Goal: Transaction & Acquisition: Purchase product/service

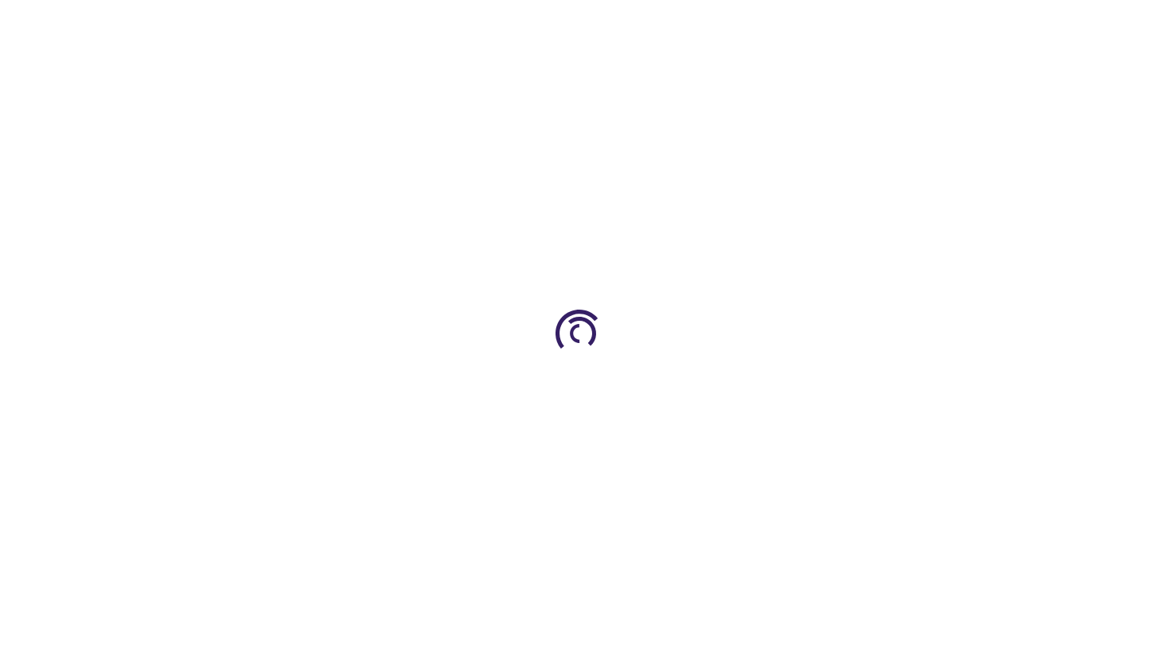
type input "0"
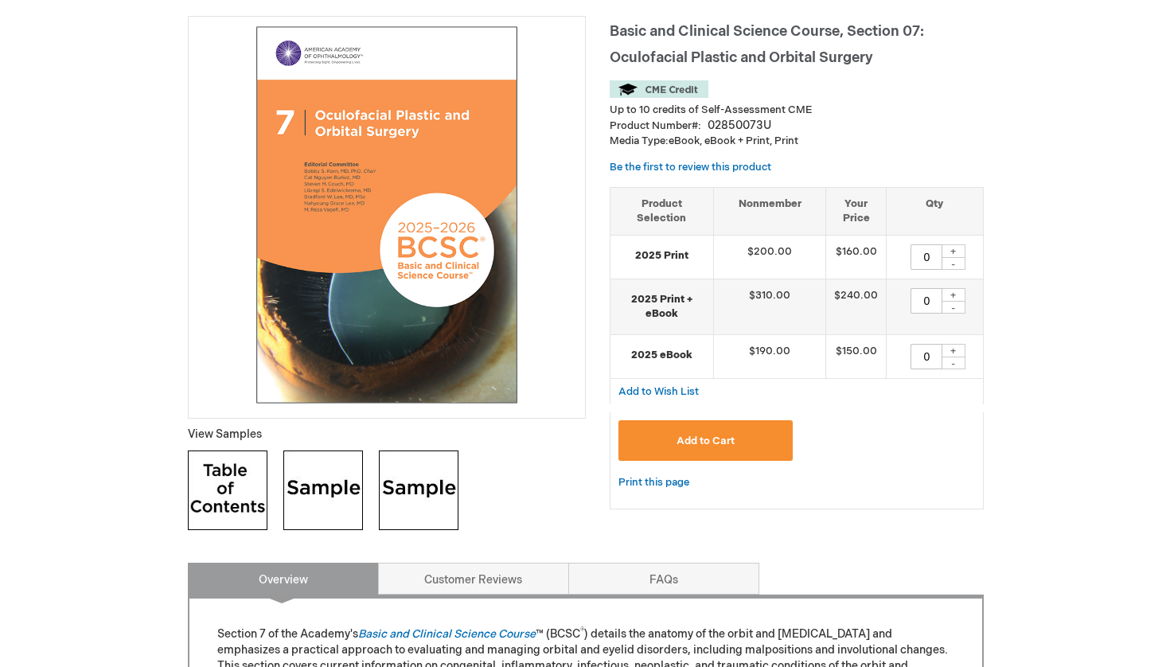
scroll to position [220, 0]
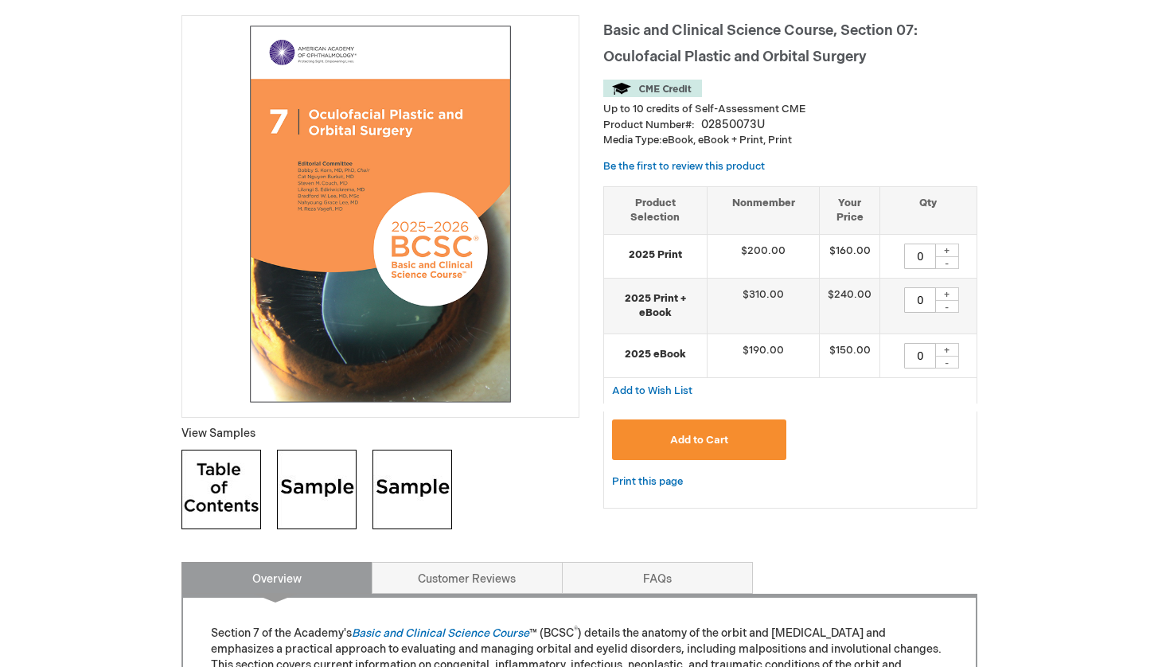
click at [950, 351] on div "+" at bounding box center [947, 350] width 24 height 14
type input "1"
click at [711, 443] on span "Add to Cart" at bounding box center [699, 440] width 58 height 13
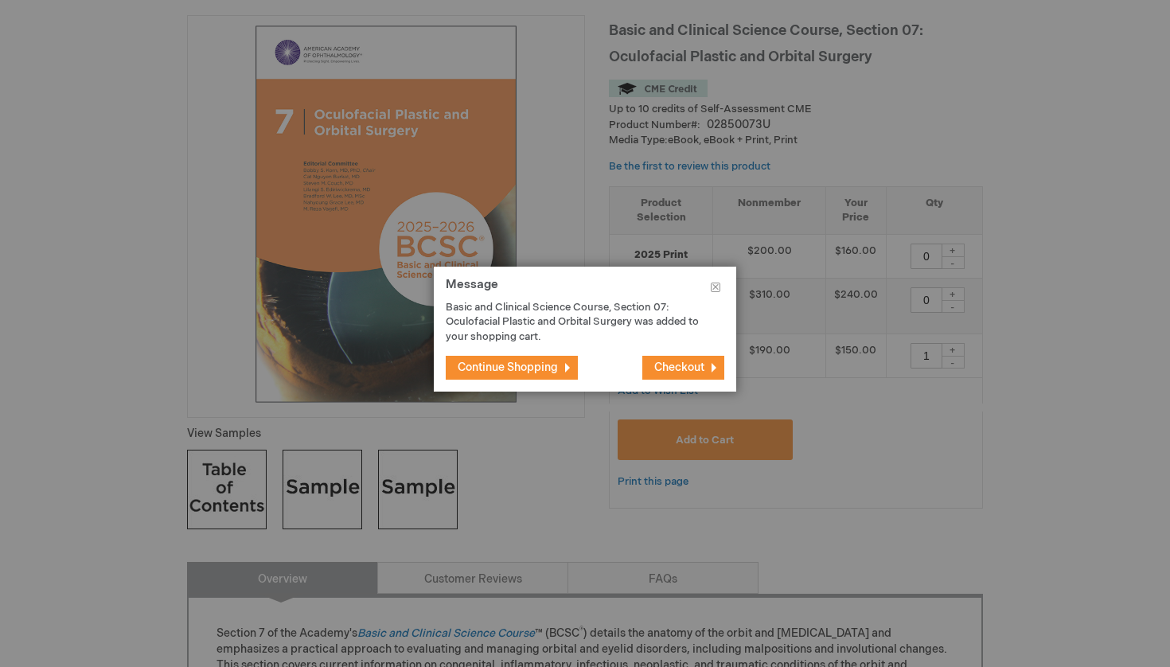
click at [678, 370] on span "Checkout" at bounding box center [679, 368] width 50 height 14
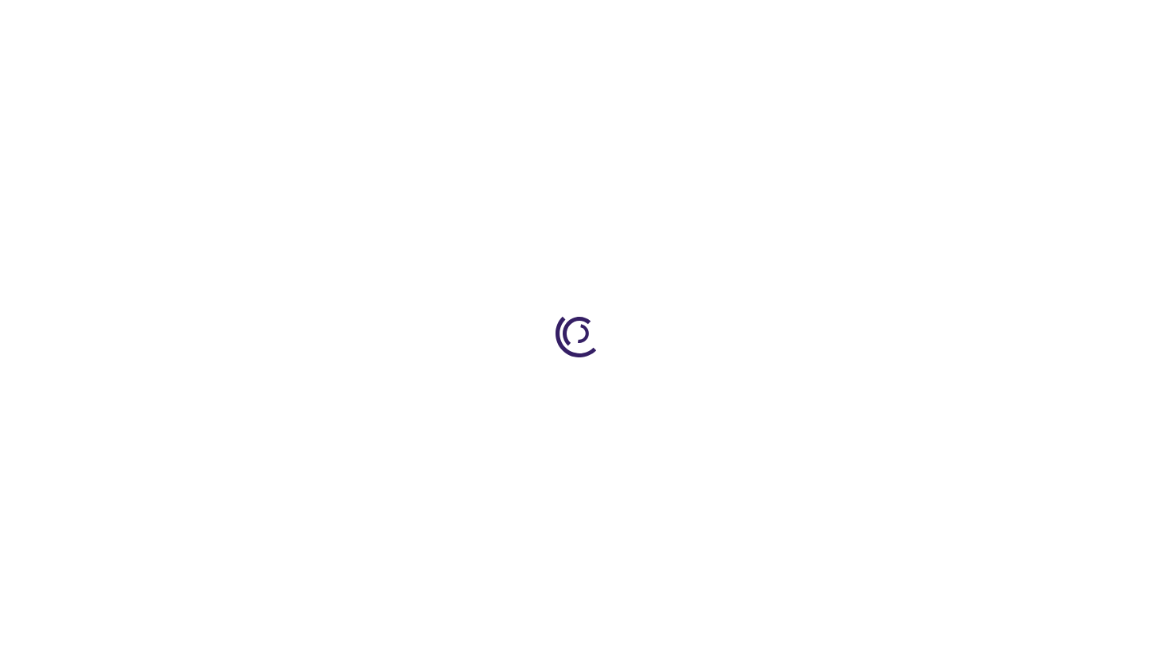
select select "US"
select select "36"
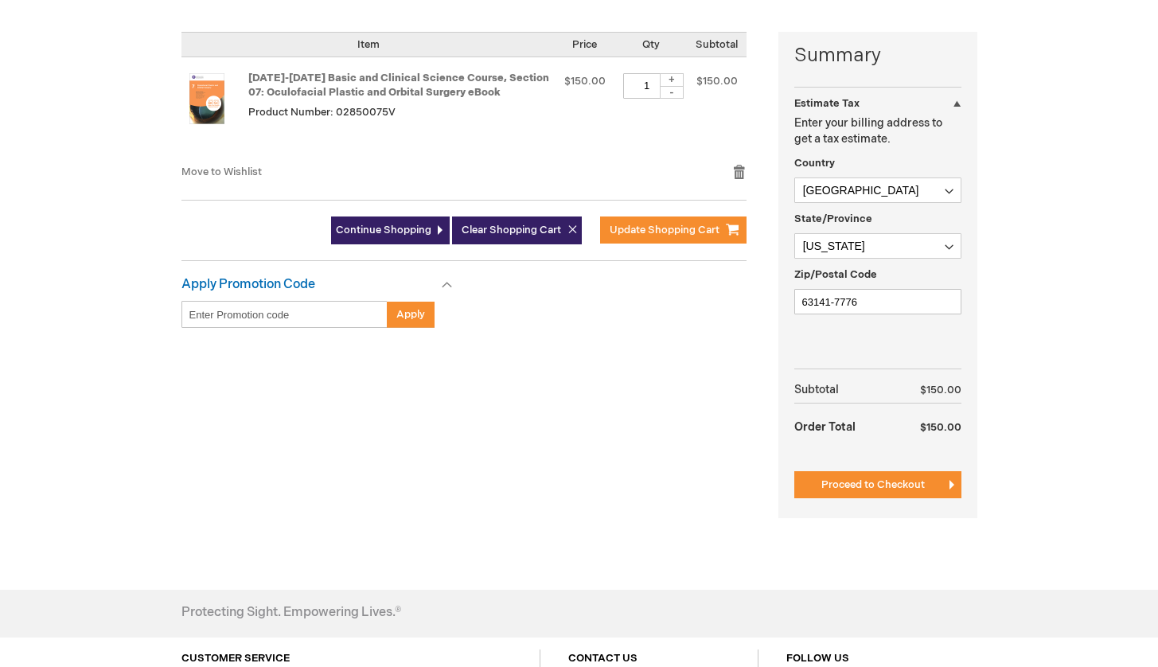
scroll to position [379, 0]
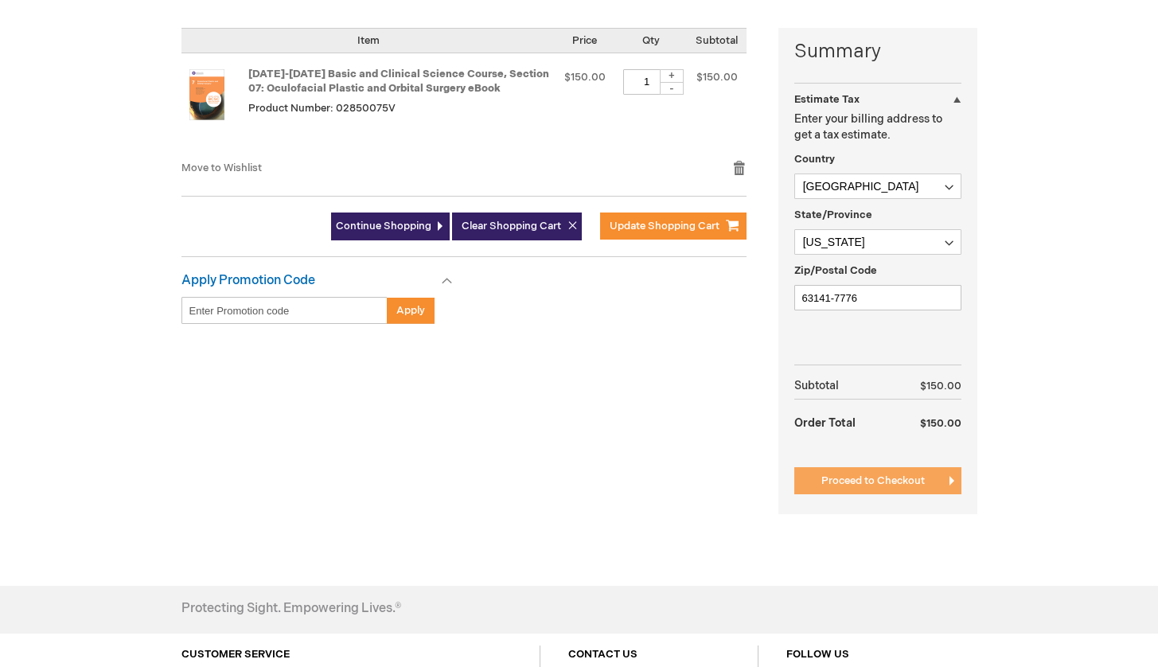
click at [842, 481] on span "Proceed to Checkout" at bounding box center [872, 480] width 103 height 13
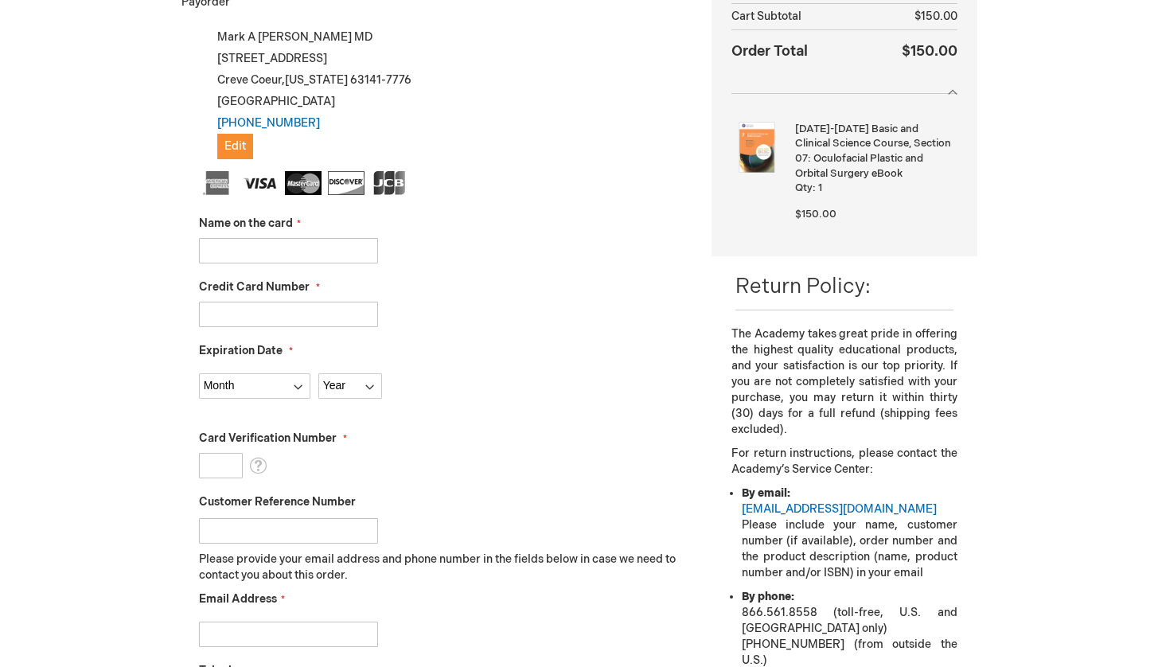
scroll to position [305, 0]
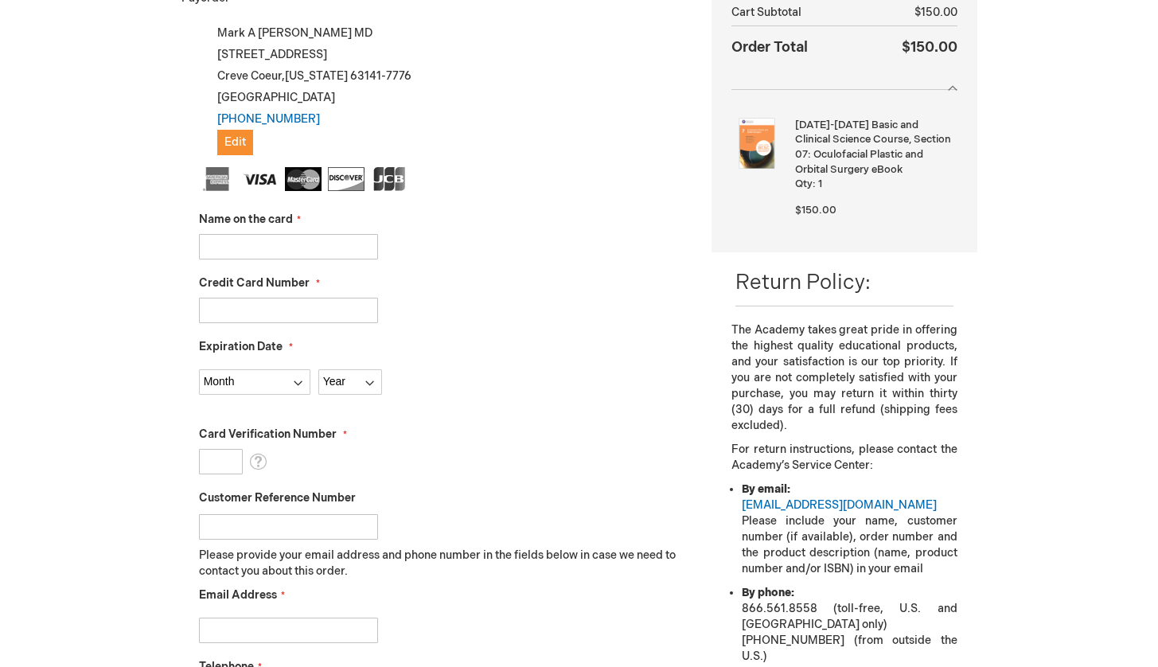
click at [267, 253] on input "Name on the card" at bounding box center [288, 246] width 179 height 25
type input "[PERSON_NAME]"
type input "5392770013669604"
select select "1"
select select "2027"
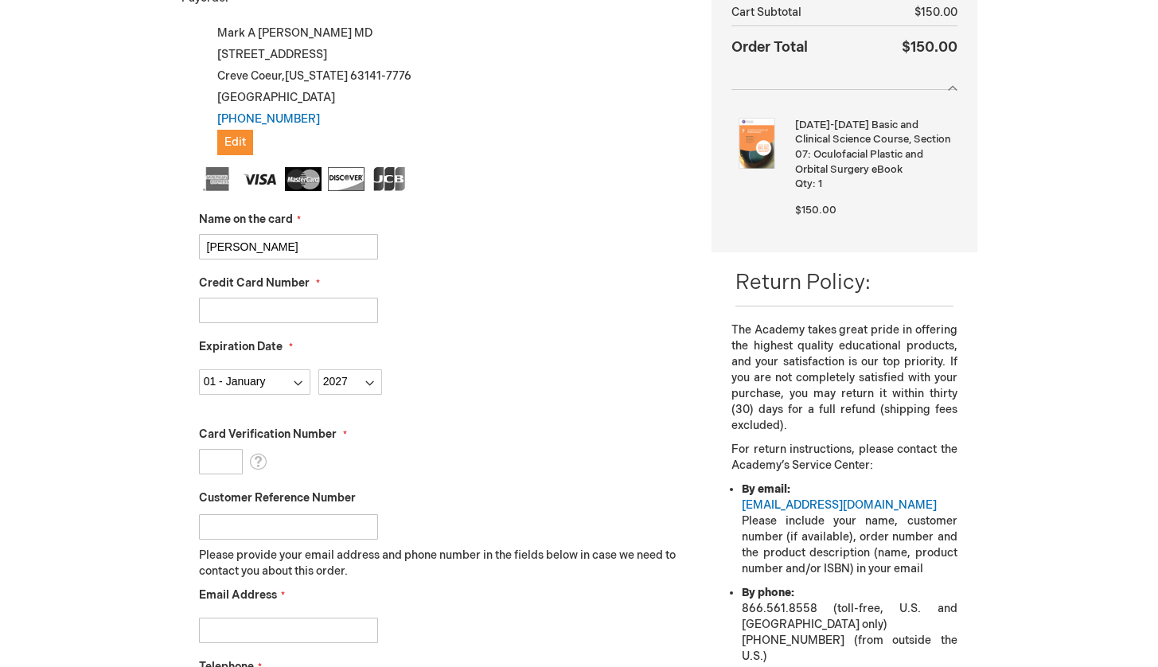
type input "635"
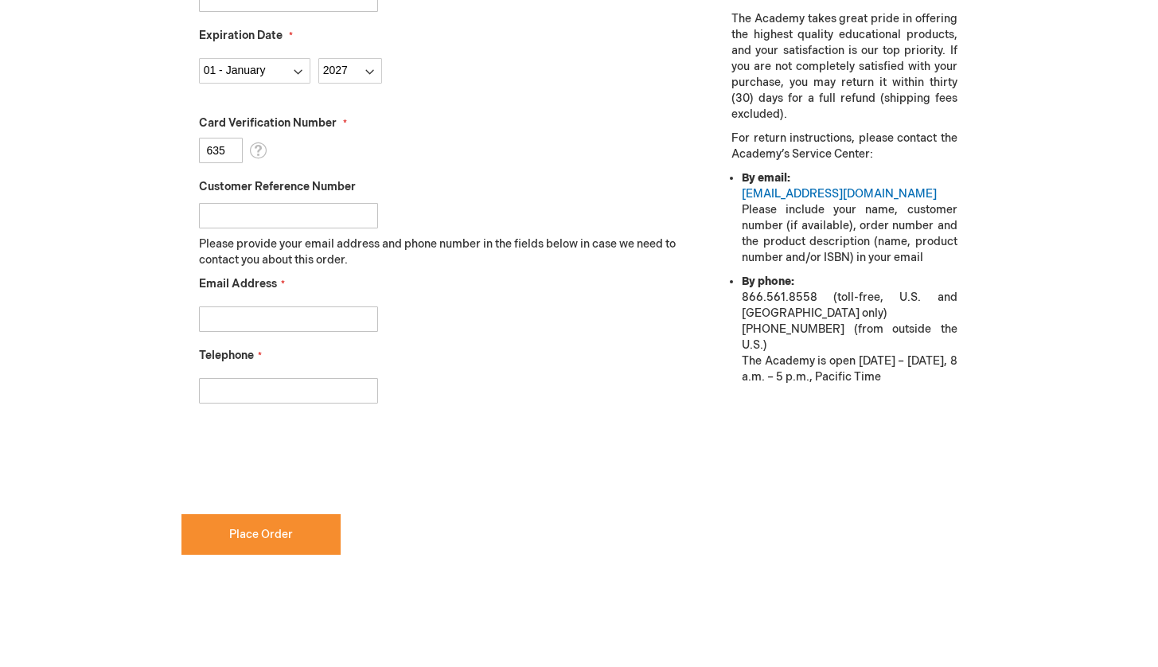
scroll to position [619, 0]
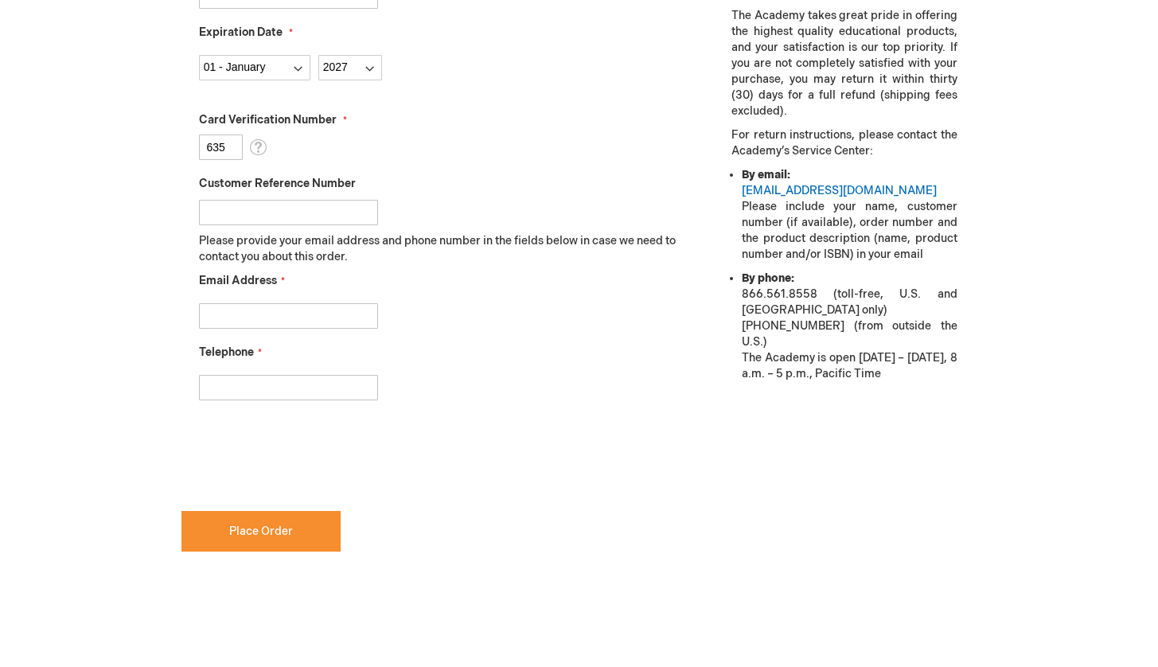
click at [232, 326] on input "Email Address" at bounding box center [288, 315] width 179 height 25
type input "mark.a.rothstein@gmail.com"
click at [474, 317] on div "mark.a.rothstein@gmail.com" at bounding box center [443, 311] width 489 height 33
type input "3144225231"
checkbox input "true"
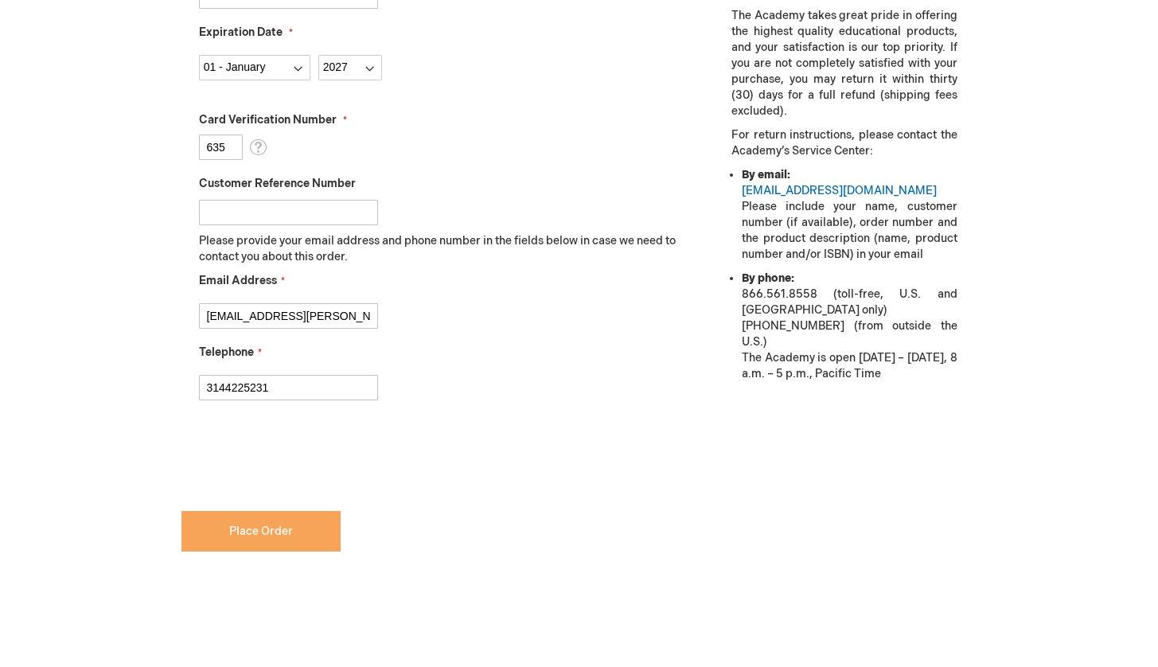
click at [248, 533] on span "Place Order" at bounding box center [261, 532] width 64 height 14
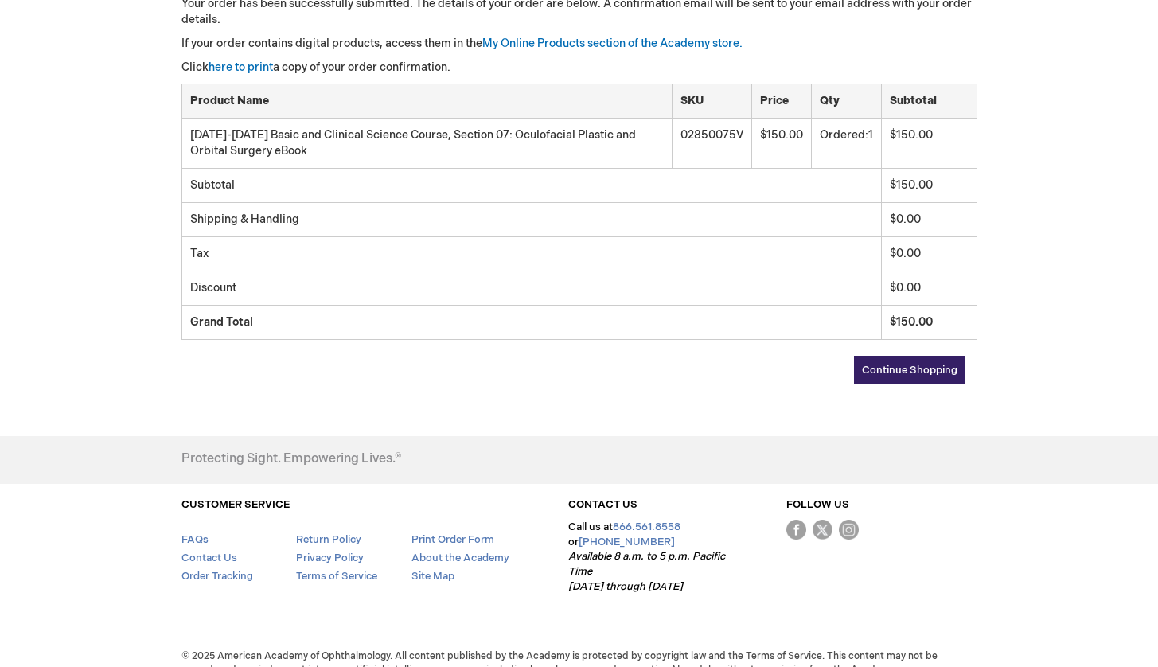
scroll to position [298, 0]
click at [256, 72] on link "here to print" at bounding box center [241, 66] width 64 height 14
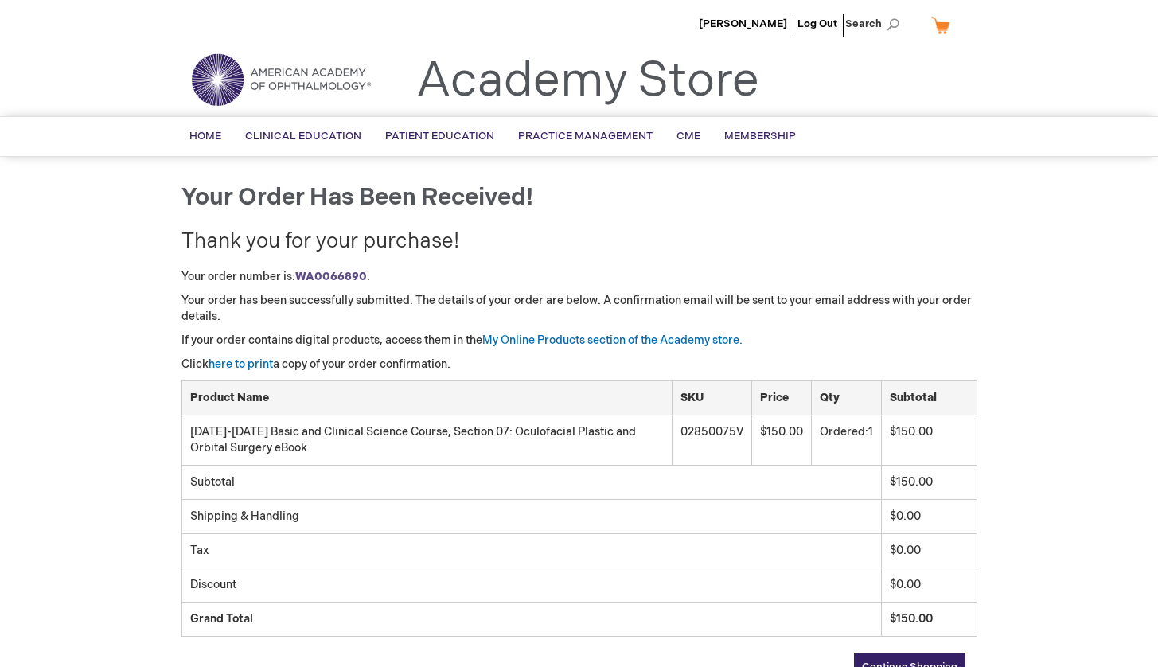
scroll to position [0, 0]
click at [562, 347] on link "My Online Products section of the Academy store." at bounding box center [612, 340] width 260 height 14
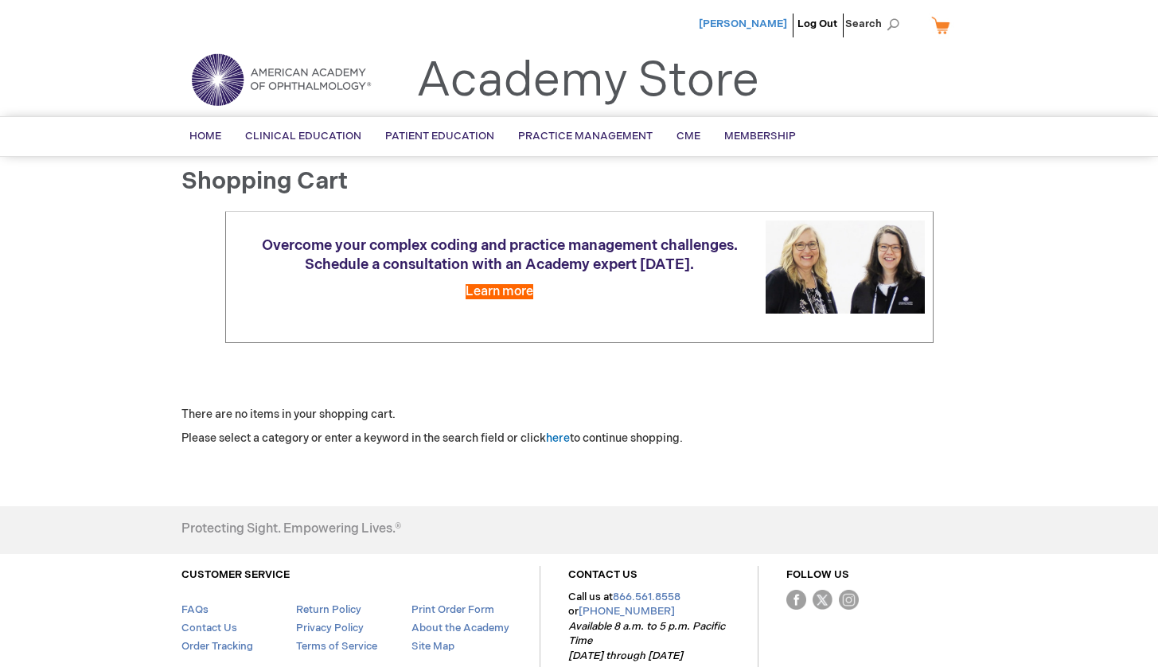
click at [752, 25] on span "[PERSON_NAME]" at bounding box center [743, 24] width 88 height 13
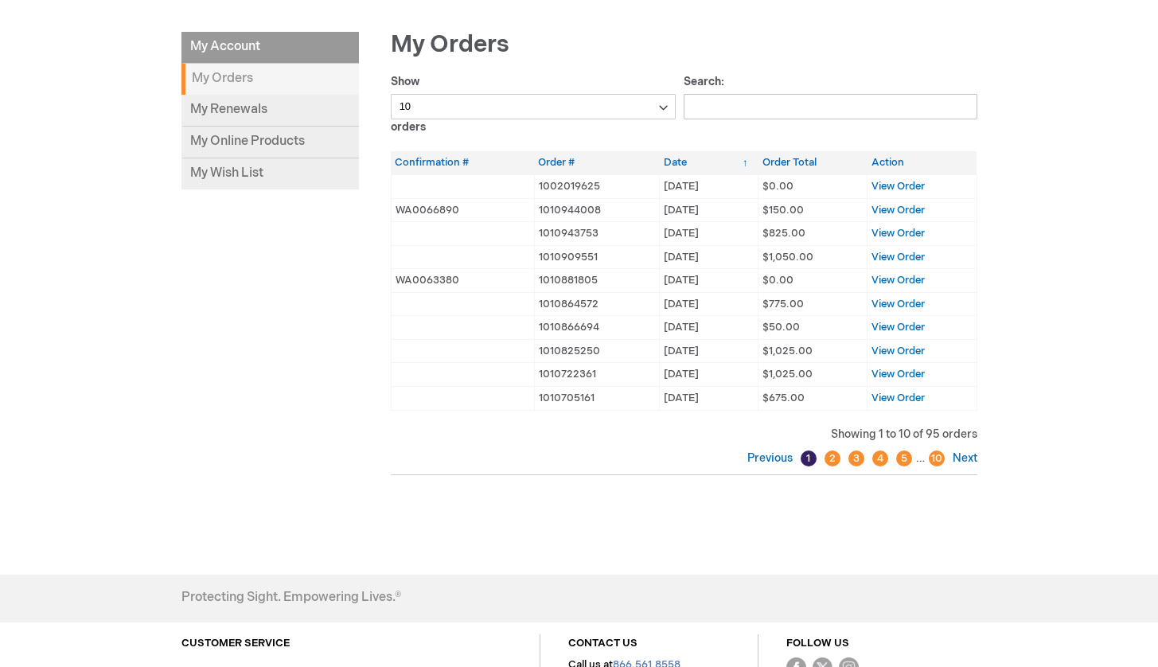
scroll to position [198, 0]
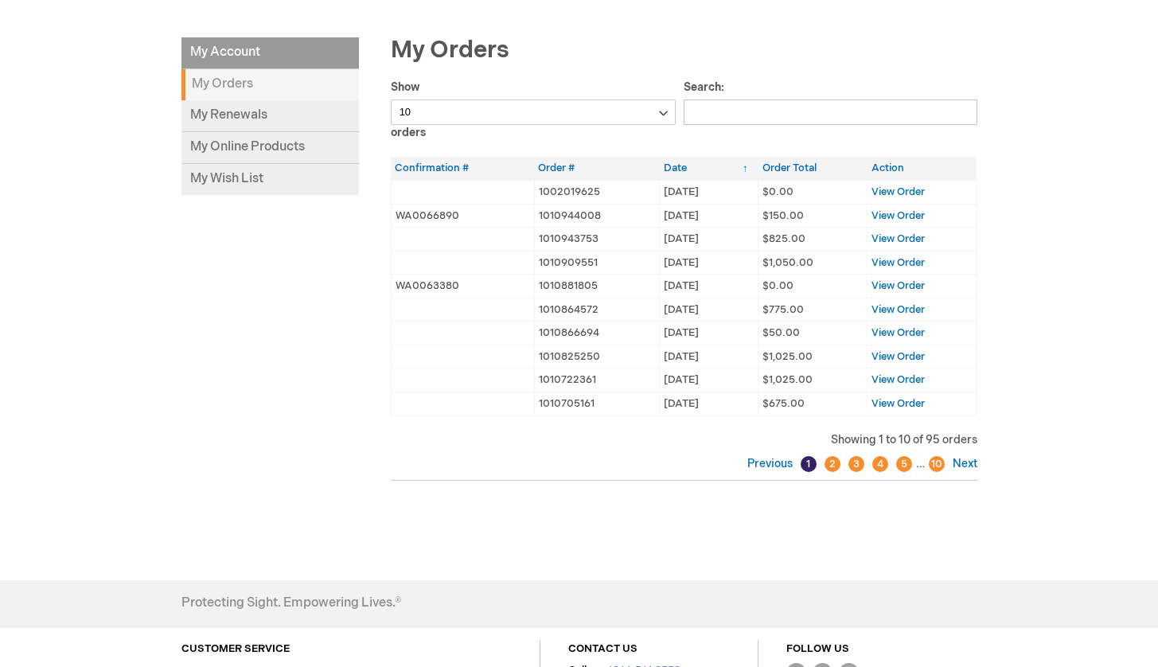
click at [939, 466] on link "10" at bounding box center [937, 464] width 16 height 16
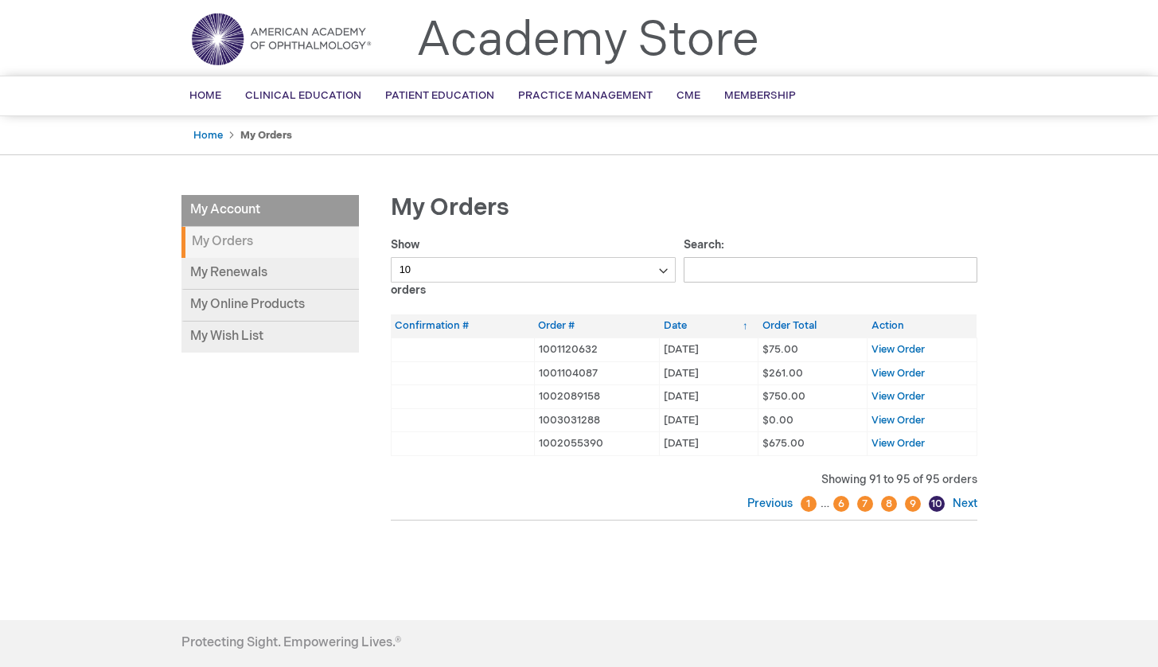
scroll to position [40, 0]
click at [266, 309] on link "My Online Products" at bounding box center [269, 307] width 177 height 32
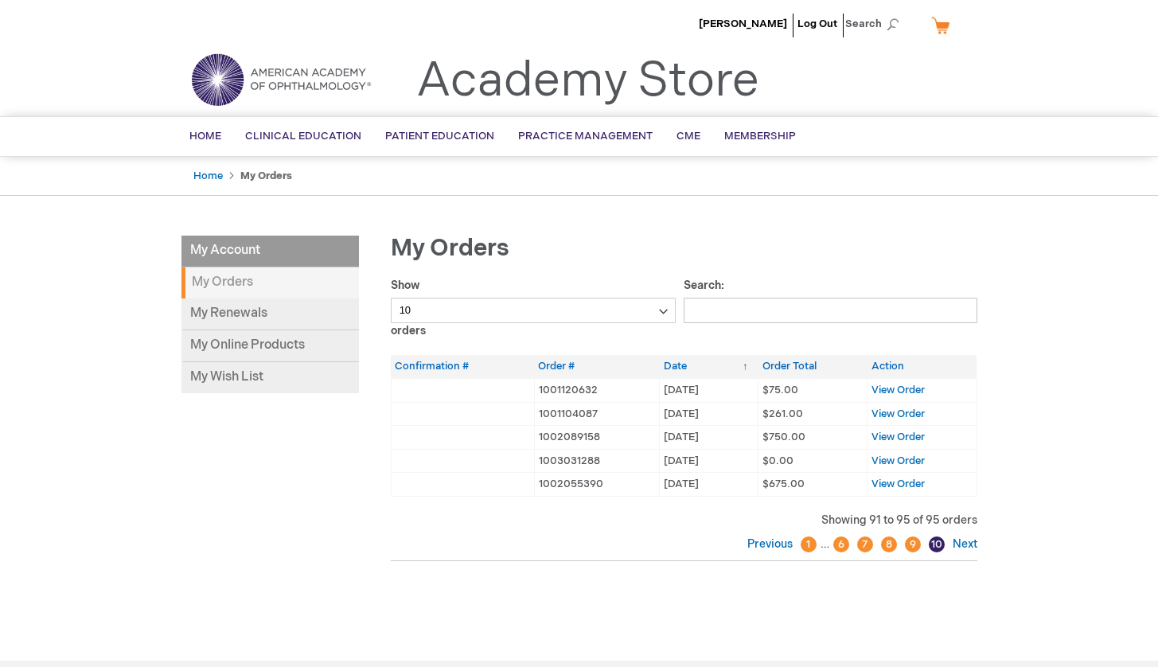
scroll to position [0, 0]
click at [806, 544] on link "1" at bounding box center [809, 544] width 16 height 16
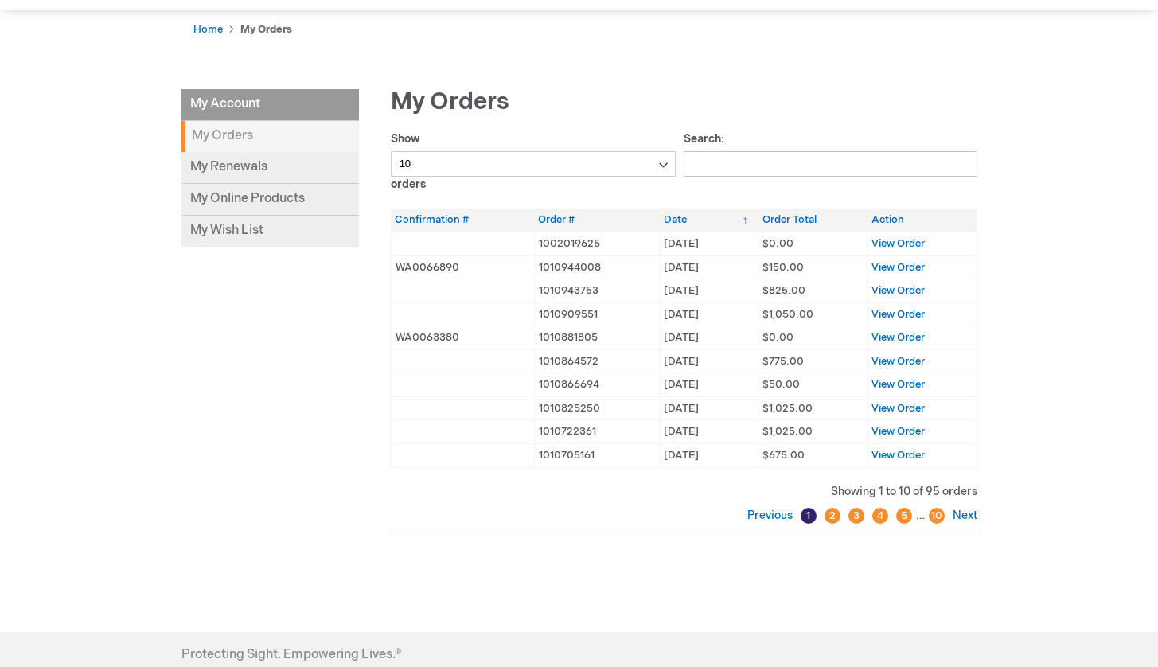
scroll to position [243, 0]
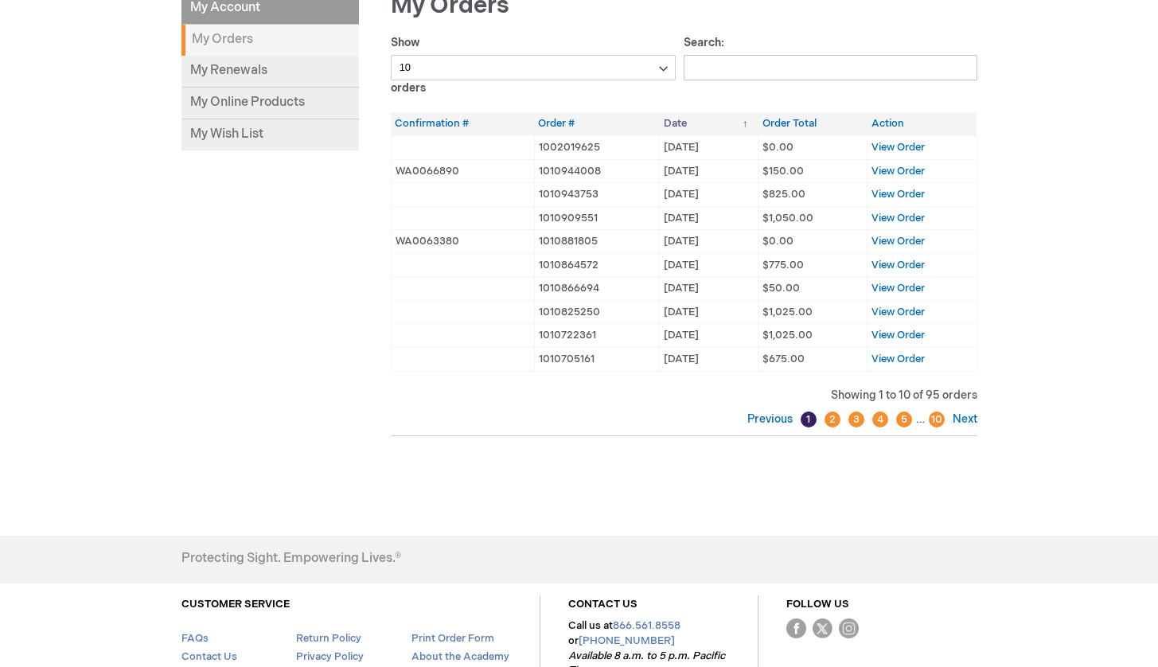
click at [678, 131] on th "Date" at bounding box center [709, 123] width 99 height 23
click at [909, 176] on span "View Order" at bounding box center [898, 171] width 53 height 13
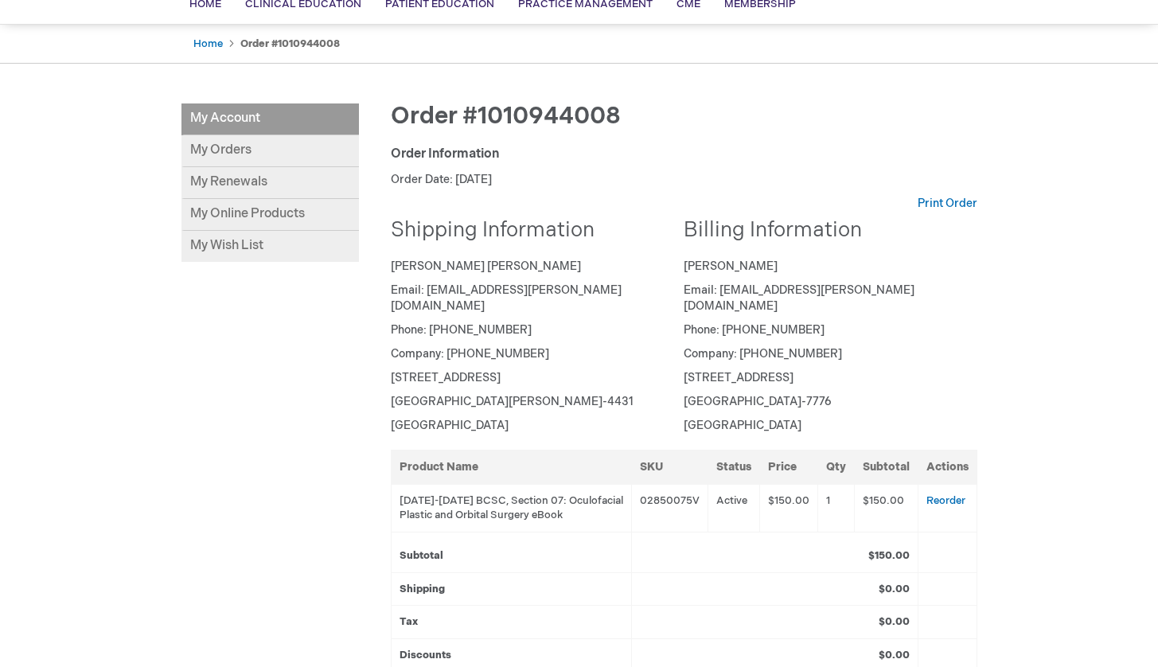
scroll to position [125, 0]
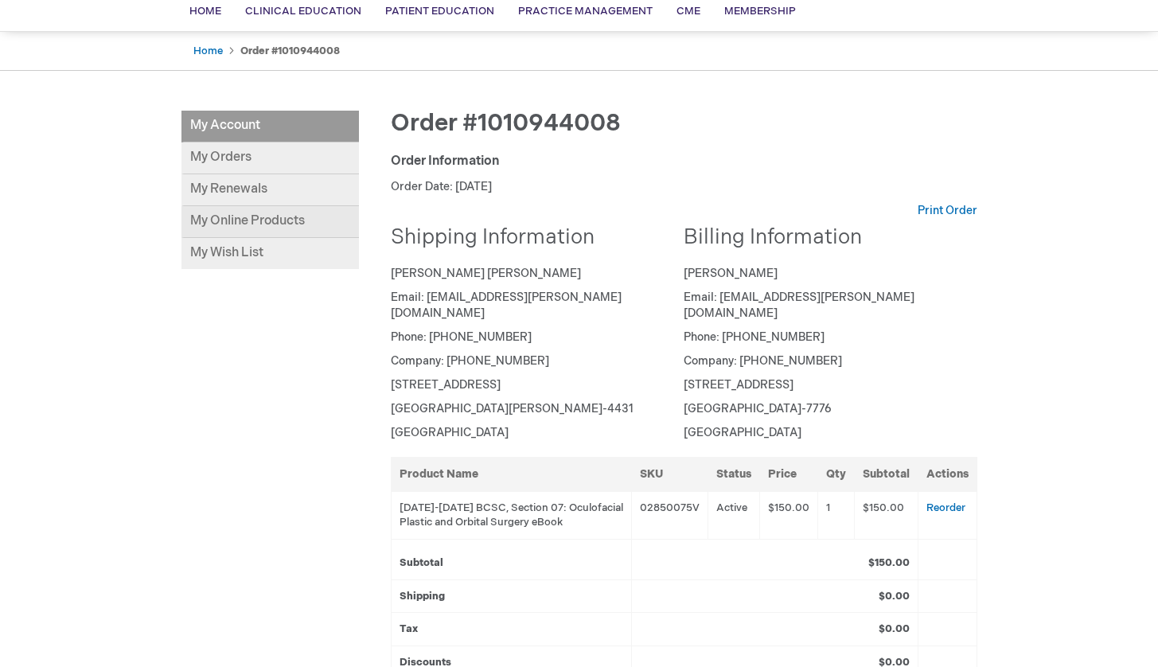
click at [284, 226] on link "My Online Products" at bounding box center [269, 222] width 177 height 32
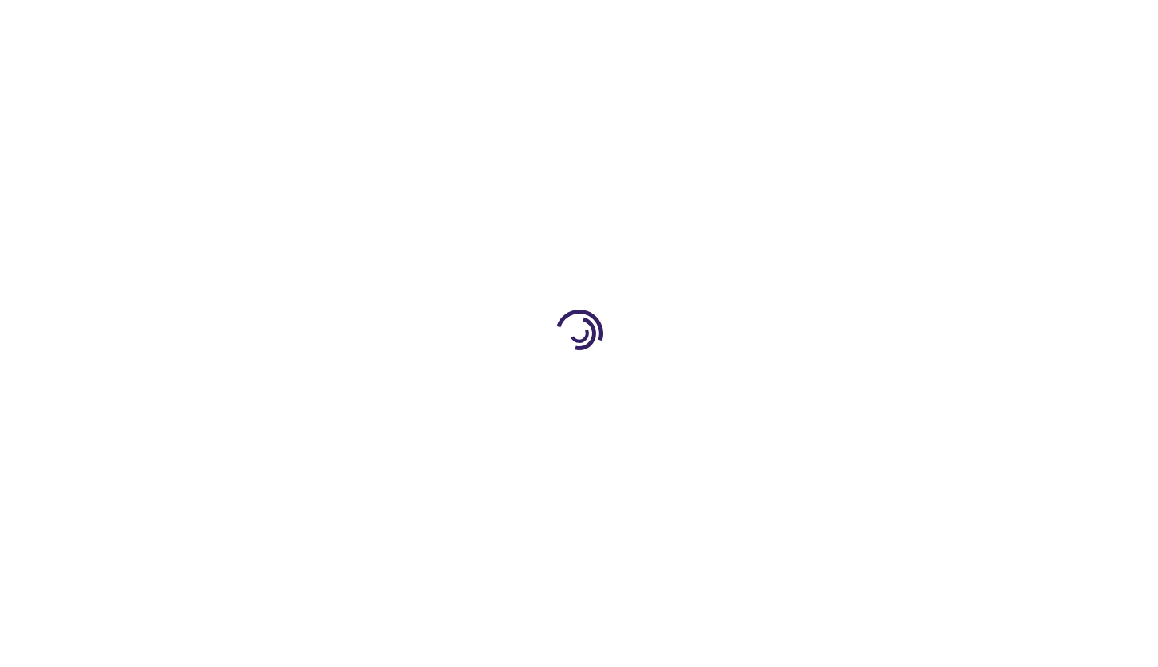
type input "0"
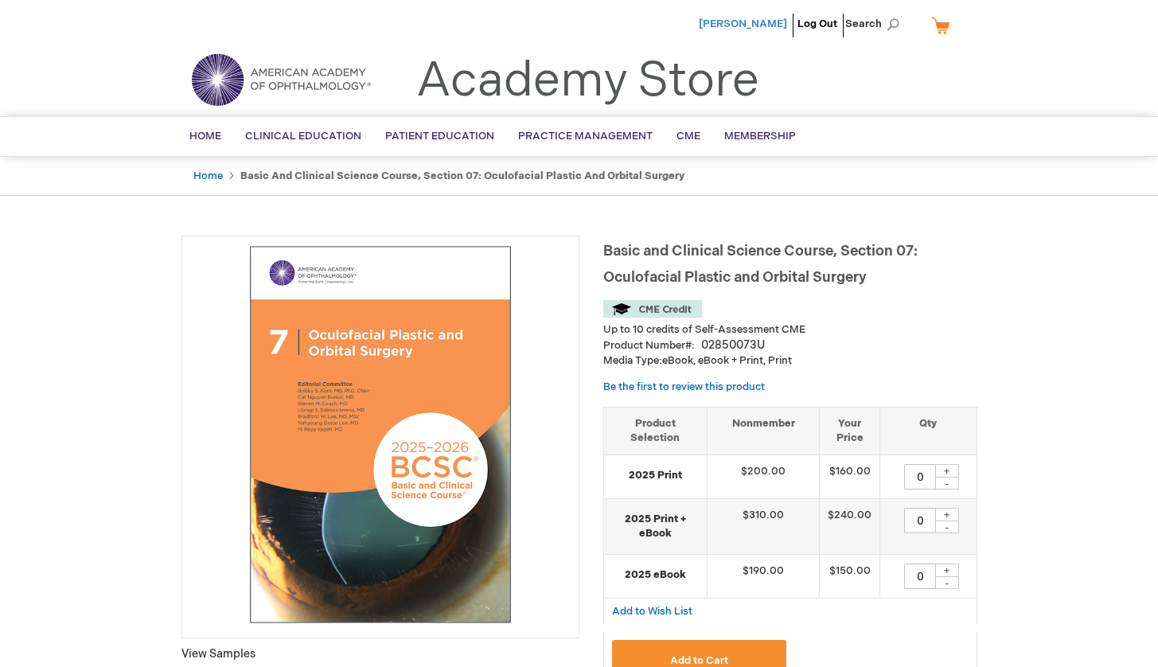
click at [744, 25] on span "[PERSON_NAME]" at bounding box center [743, 24] width 88 height 13
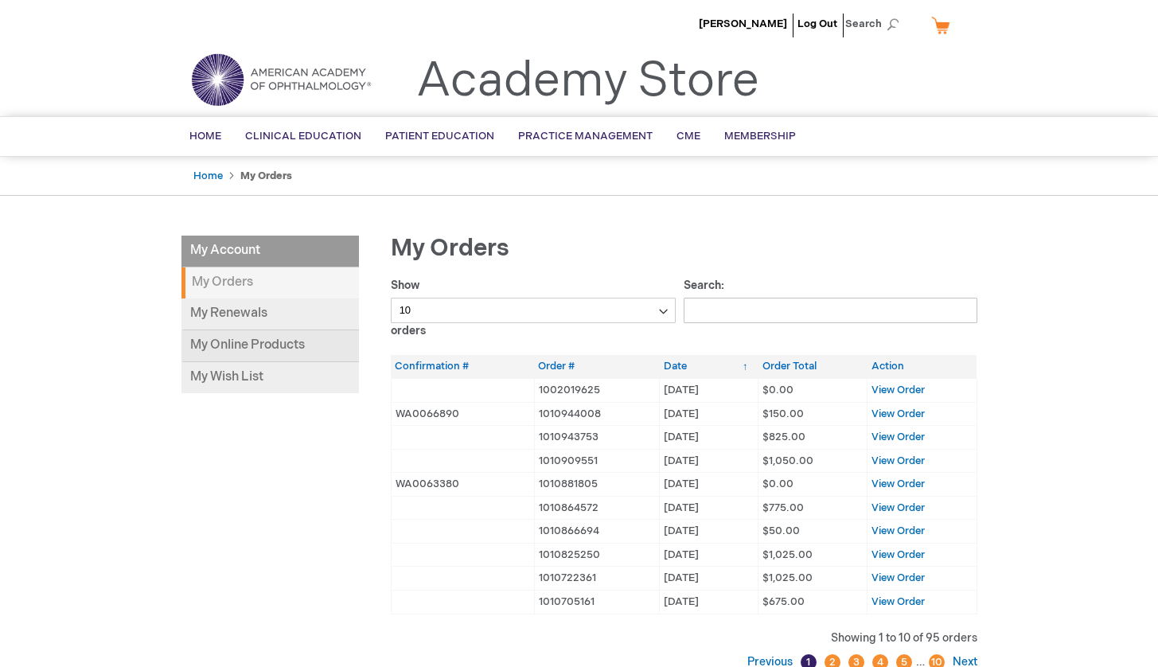
click at [253, 340] on link "My Online Products" at bounding box center [269, 346] width 177 height 32
